Goal: Task Accomplishment & Management: Manage account settings

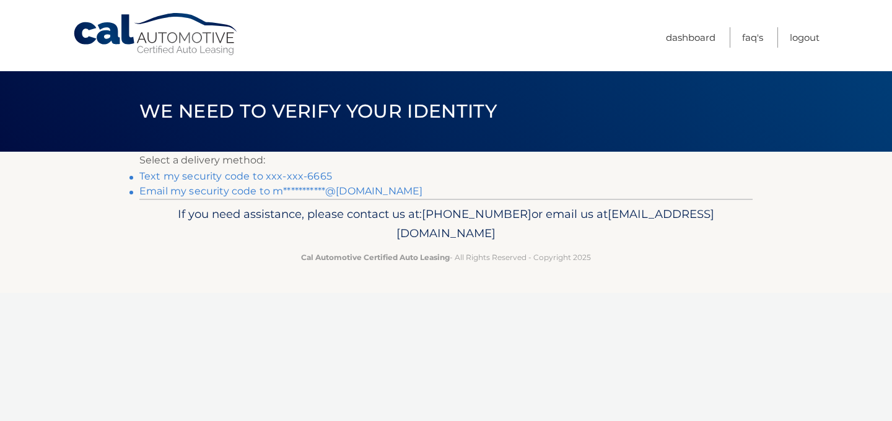
click at [271, 174] on link "Text my security code to xxx-xxx-6665" at bounding box center [235, 176] width 193 height 12
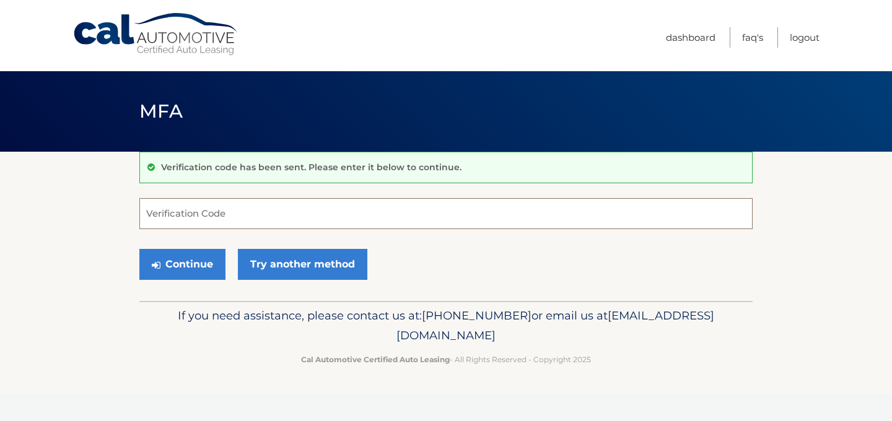
click at [296, 211] on input "Verification Code" at bounding box center [446, 213] width 614 height 31
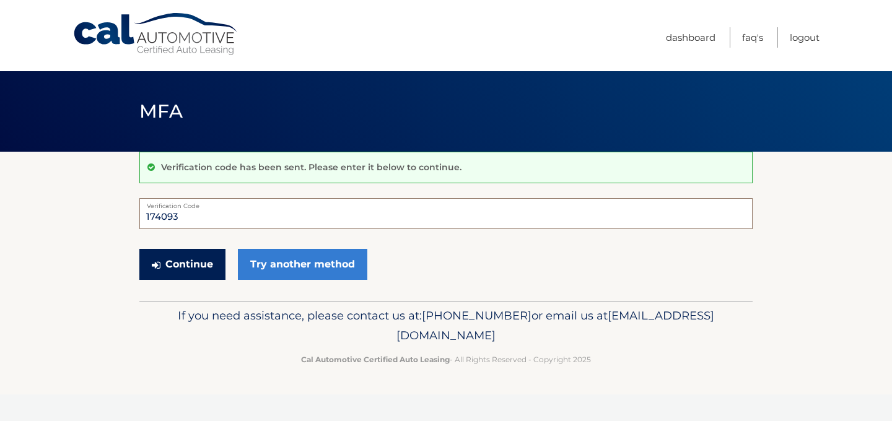
type input "174093"
click at [183, 268] on button "Continue" at bounding box center [182, 264] width 86 height 31
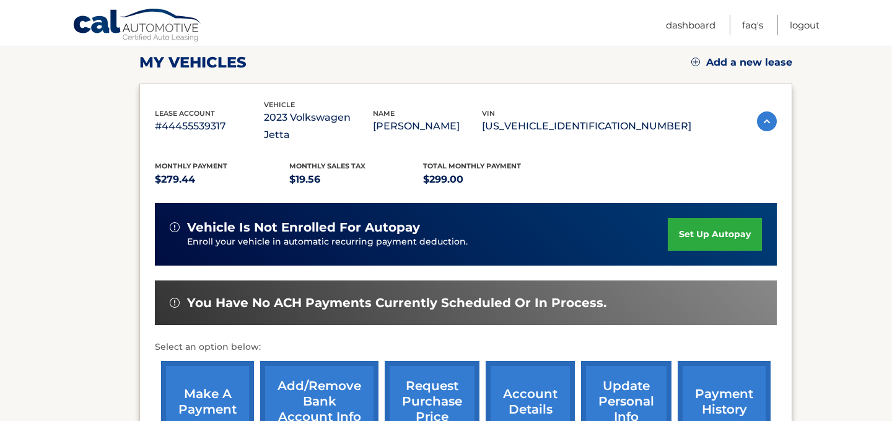
scroll to position [186, 0]
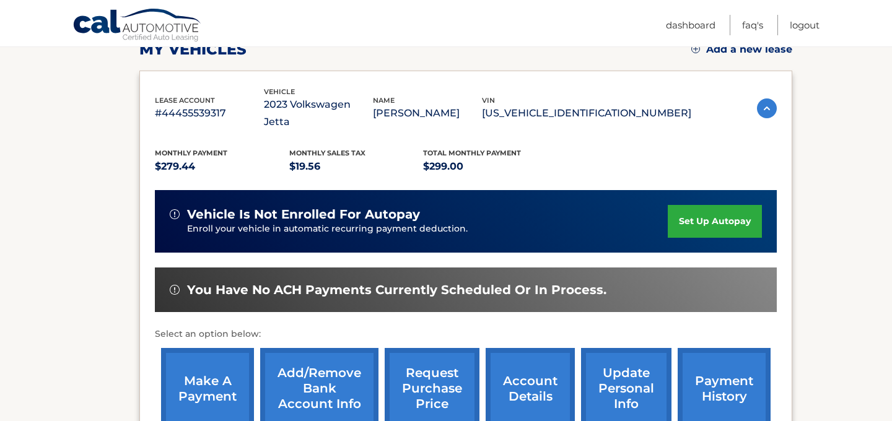
click at [203, 350] on link "make a payment" at bounding box center [207, 388] width 93 height 81
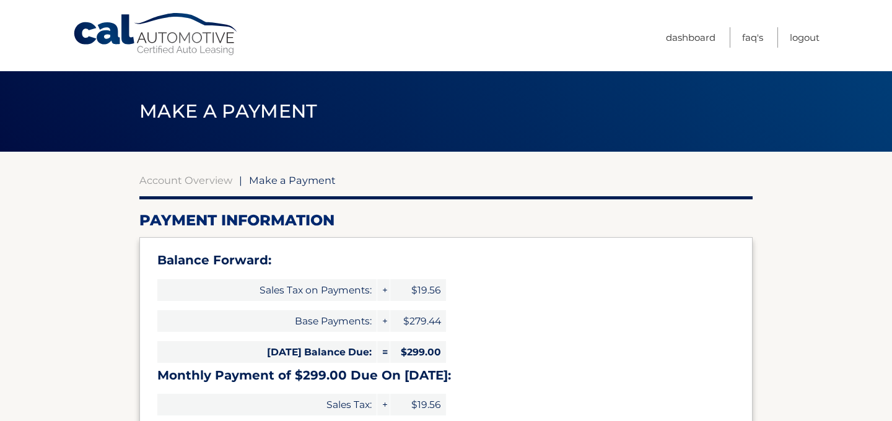
select select "MjQ5OTdkOWYtOTU2OS00MDNlLThhNmYtZmM0ZjAwOWQxMmU5"
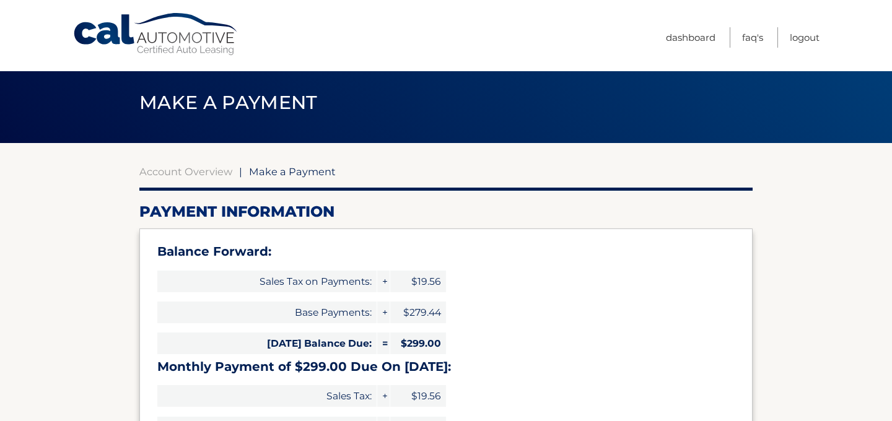
scroll to position [11, 0]
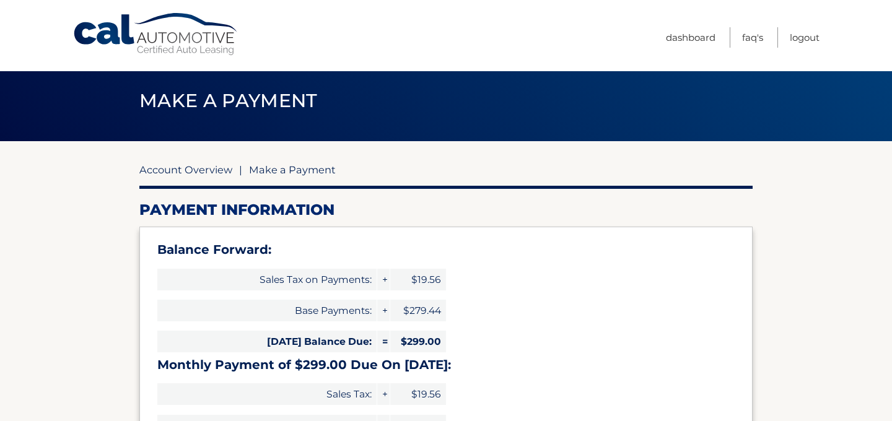
click at [182, 169] on link "Account Overview" at bounding box center [185, 170] width 93 height 12
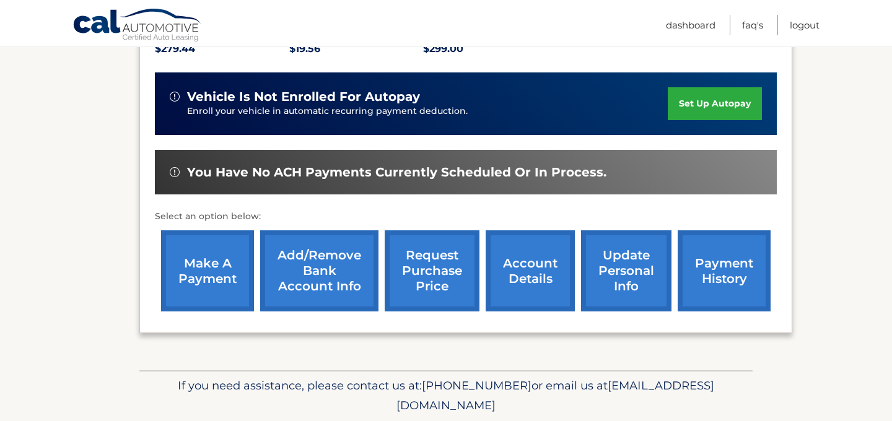
scroll to position [305, 0]
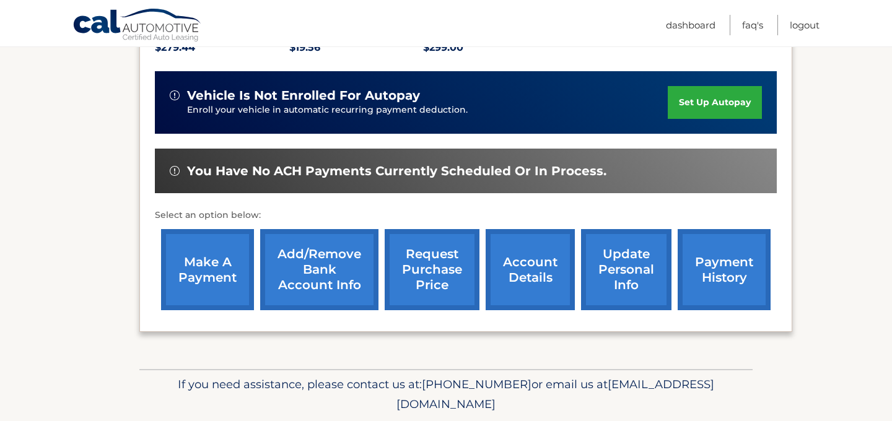
click at [702, 245] on link "payment history" at bounding box center [724, 269] width 93 height 81
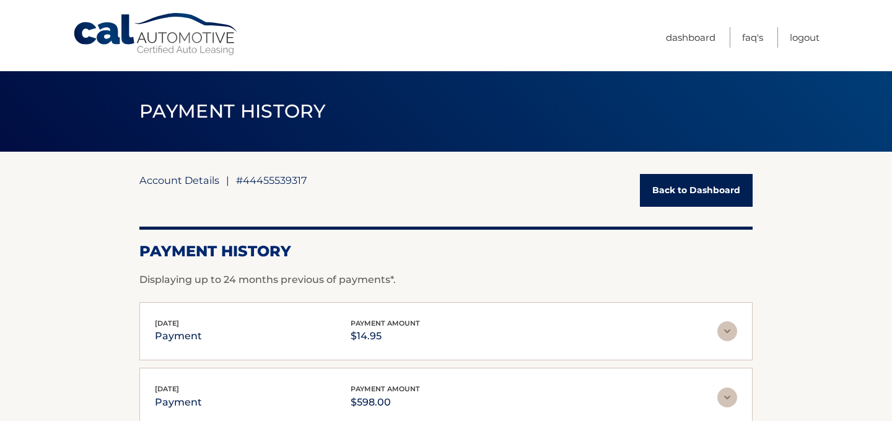
click at [186, 181] on link "Account Details" at bounding box center [179, 180] width 80 height 12
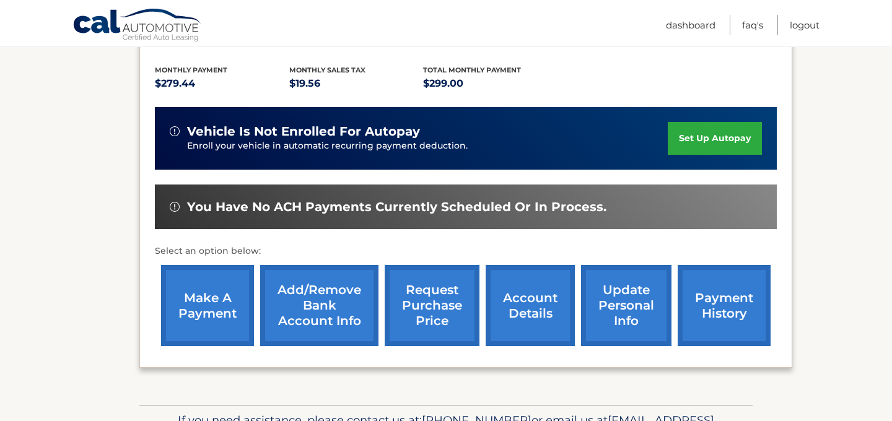
scroll to position [270, 0]
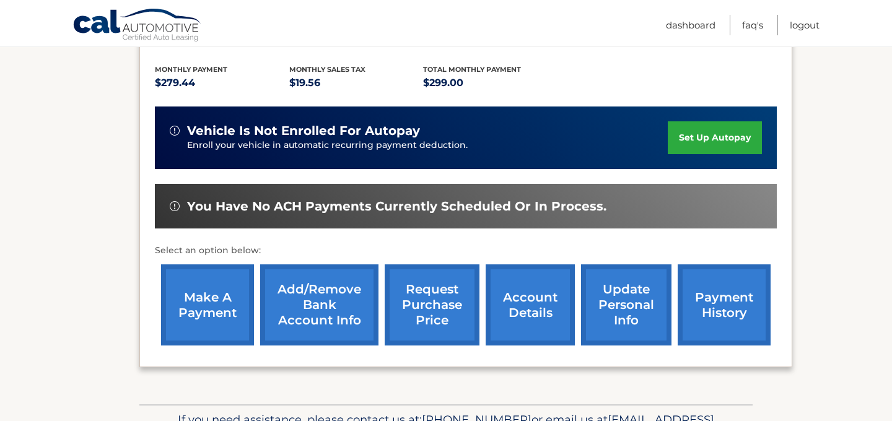
click at [572, 320] on link "account details" at bounding box center [530, 305] width 89 height 81
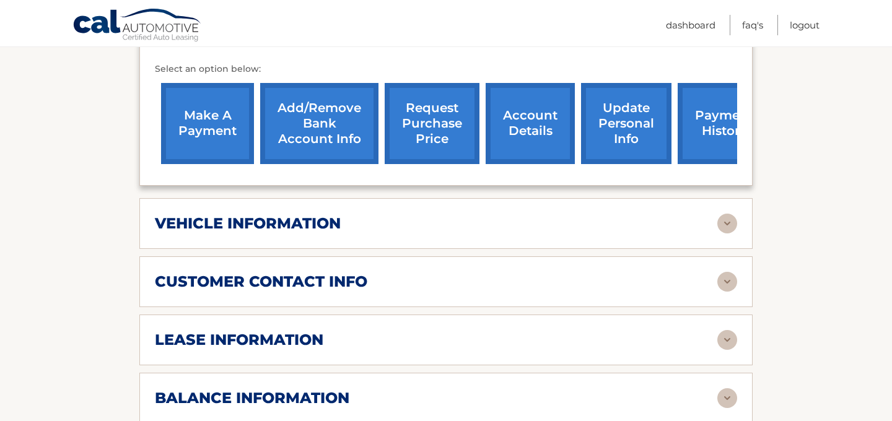
scroll to position [470, 0]
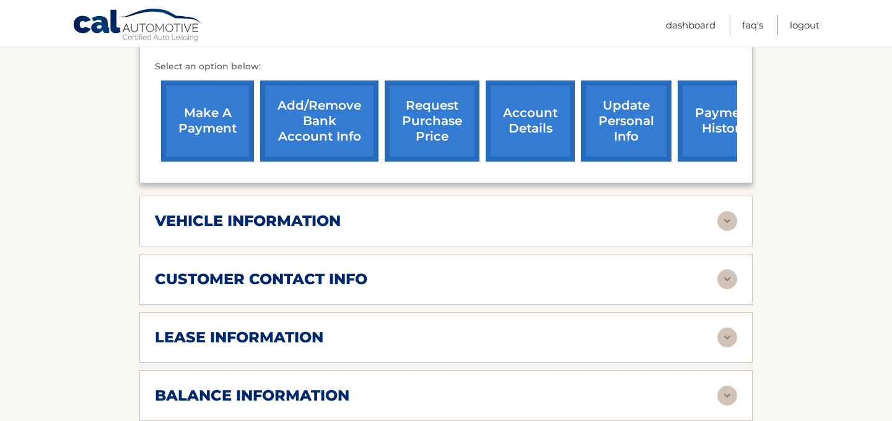
click at [729, 328] on img at bounding box center [728, 338] width 20 height 20
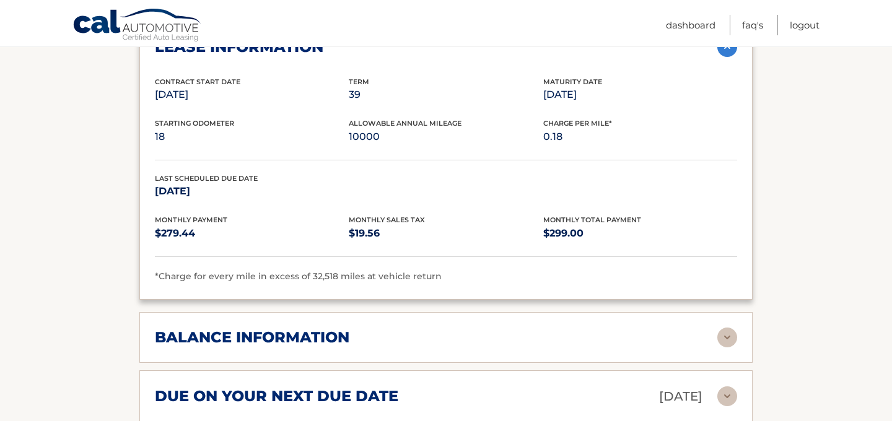
scroll to position [770, 0]
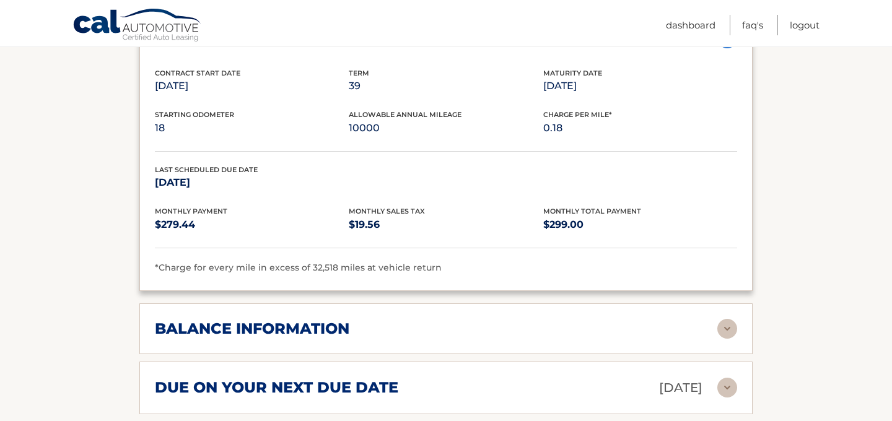
click at [725, 319] on img at bounding box center [728, 329] width 20 height 20
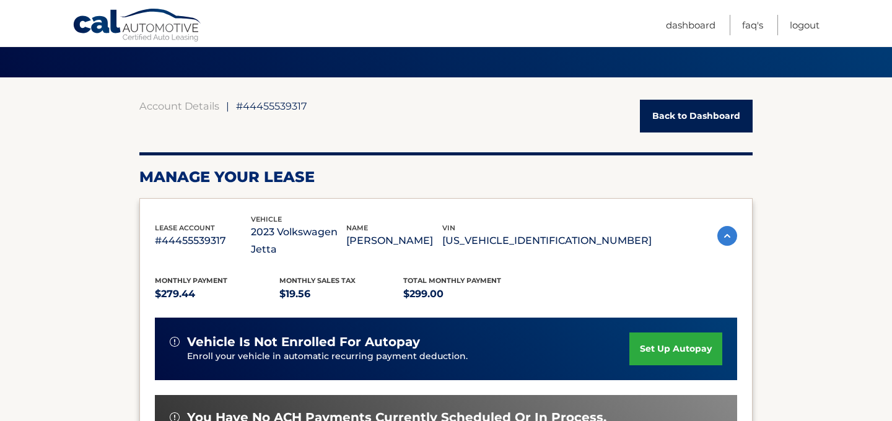
scroll to position [27, 0]
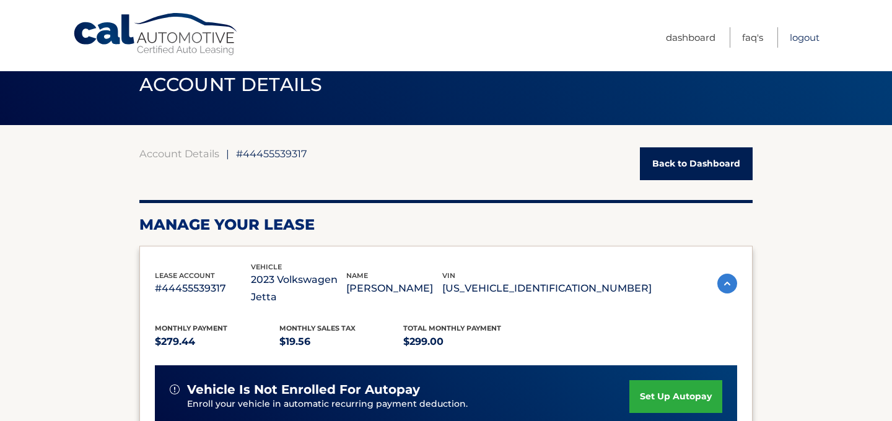
click at [803, 36] on link "Logout" at bounding box center [805, 37] width 30 height 20
